Goal: Task Accomplishment & Management: Manage account settings

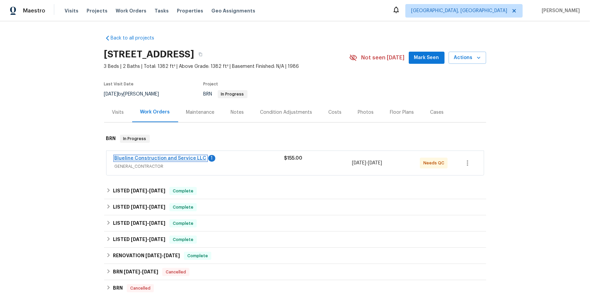
click at [207, 161] on link "Blueline Construction and Service LLC" at bounding box center [161, 158] width 92 height 5
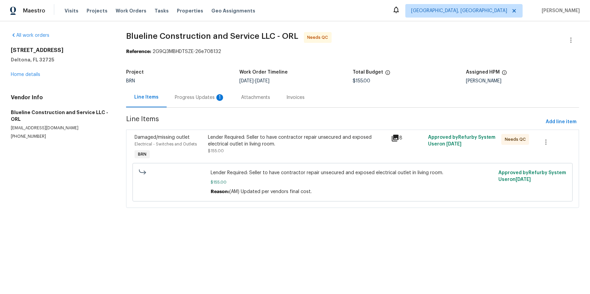
click at [207, 101] on div "Progress Updates 1" at bounding box center [200, 97] width 50 height 7
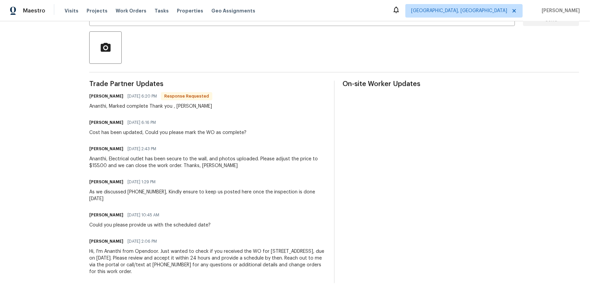
scroll to position [207, 0]
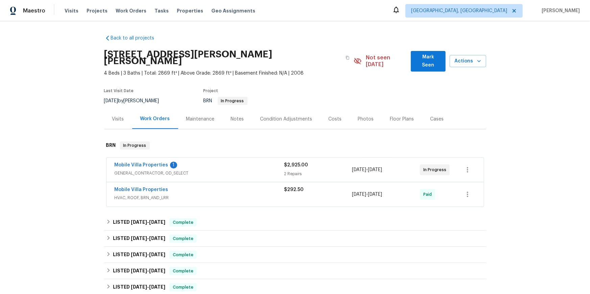
click at [126, 129] on div "Visits" at bounding box center [118, 119] width 28 height 20
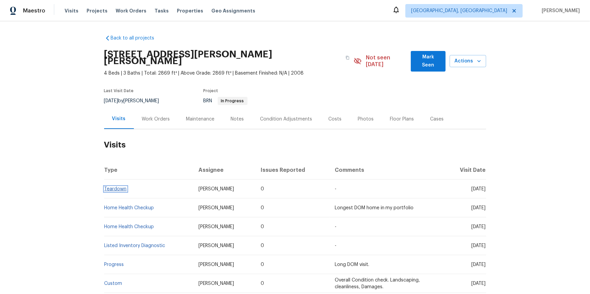
click at [122, 192] on link "Teardown" at bounding box center [115, 189] width 22 height 5
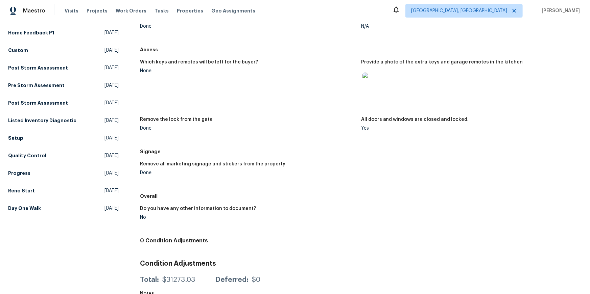
scroll to position [172, 0]
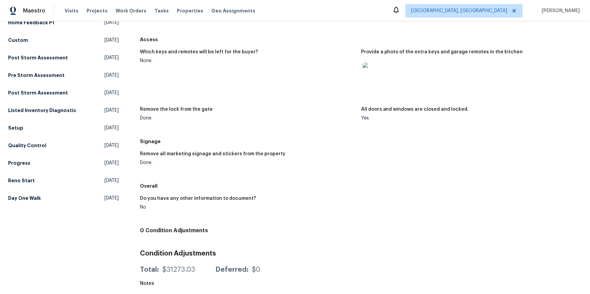
click at [375, 84] on img at bounding box center [373, 74] width 22 height 22
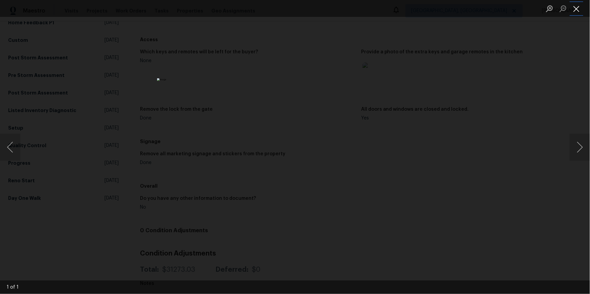
click at [573, 5] on button "Close lightbox" at bounding box center [577, 9] width 14 height 12
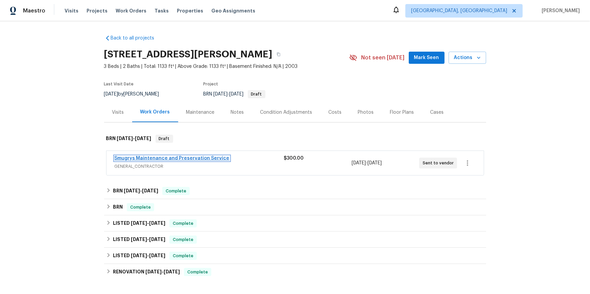
click at [217, 161] on link "Smugrys Maintenance and Preservation Service" at bounding box center [172, 158] width 115 height 5
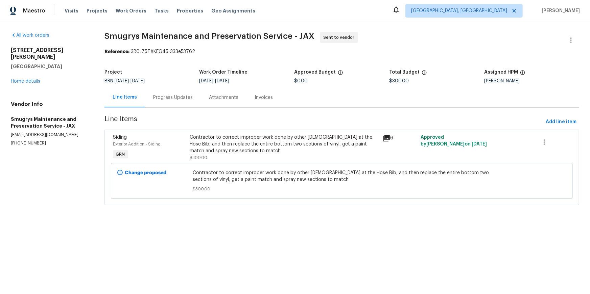
click at [175, 108] on div "Progress Updates" at bounding box center [173, 98] width 56 height 20
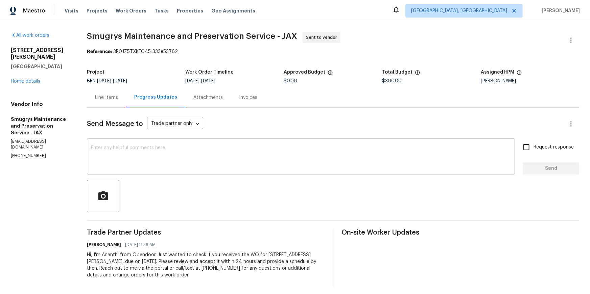
scroll to position [45, 0]
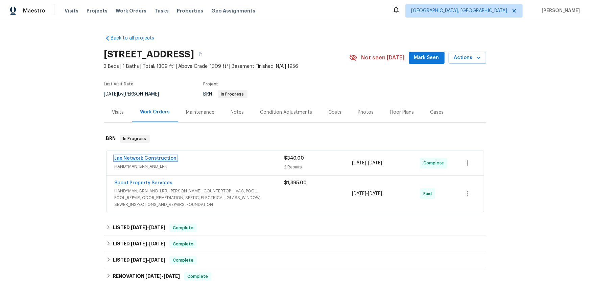
click at [165, 161] on link "Jax Network Construction" at bounding box center [146, 158] width 62 height 5
